Goal: Task Accomplishment & Management: Use online tool/utility

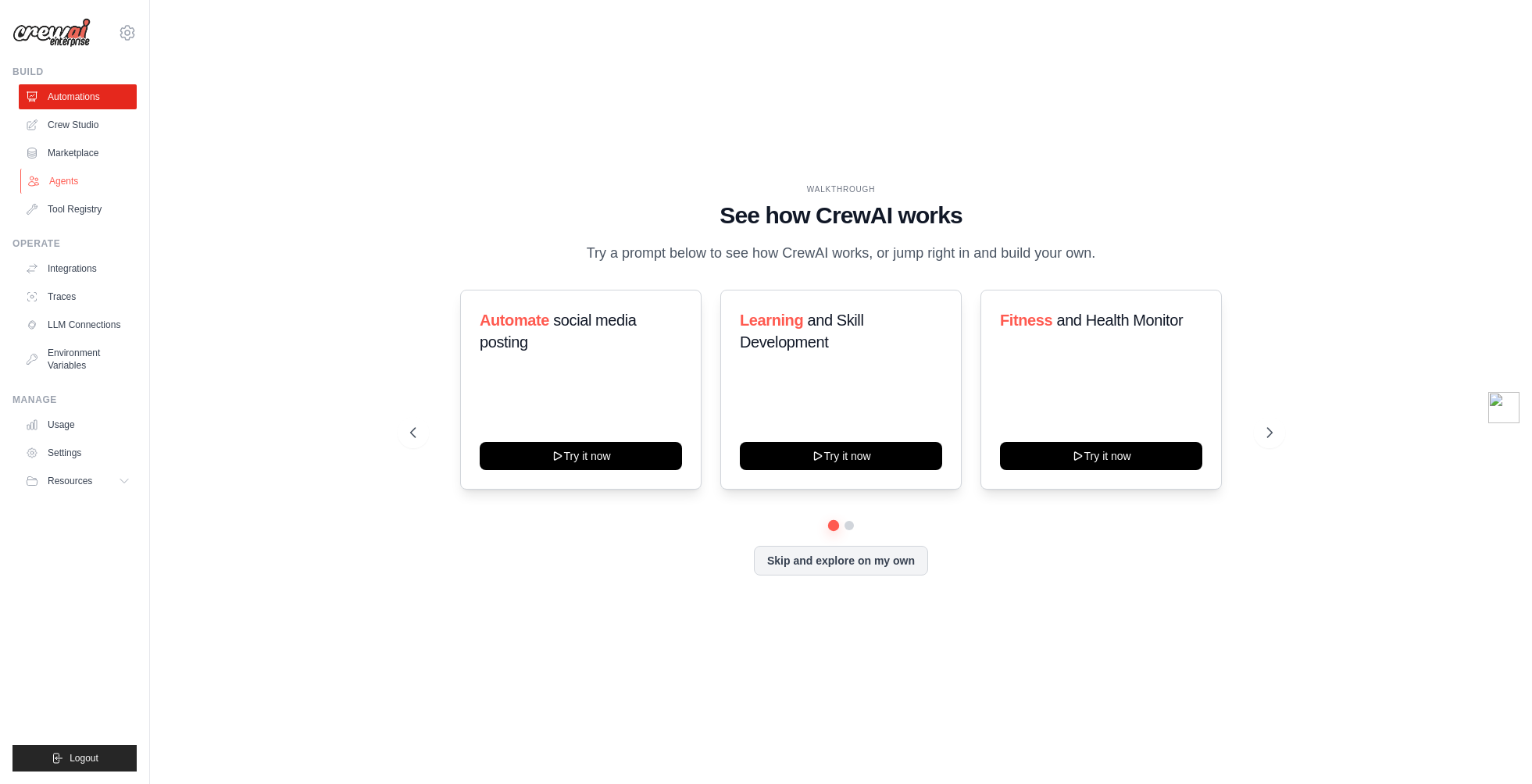
click at [61, 180] on link "Agents" at bounding box center [78, 181] width 118 height 25
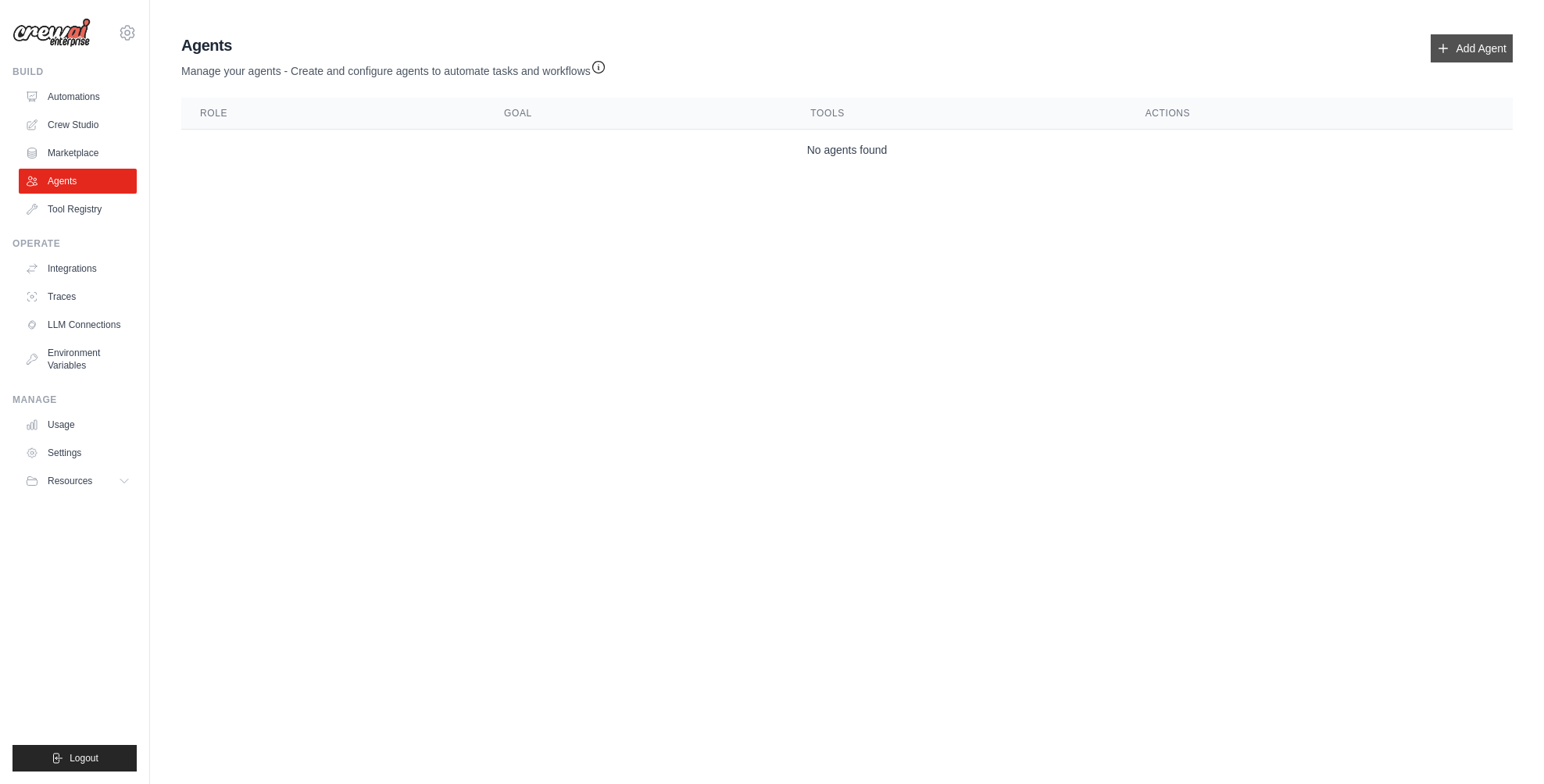
click at [1456, 51] on link "Add Agent" at bounding box center [1472, 49] width 82 height 28
